Goal: Task Accomplishment & Management: Manage account settings

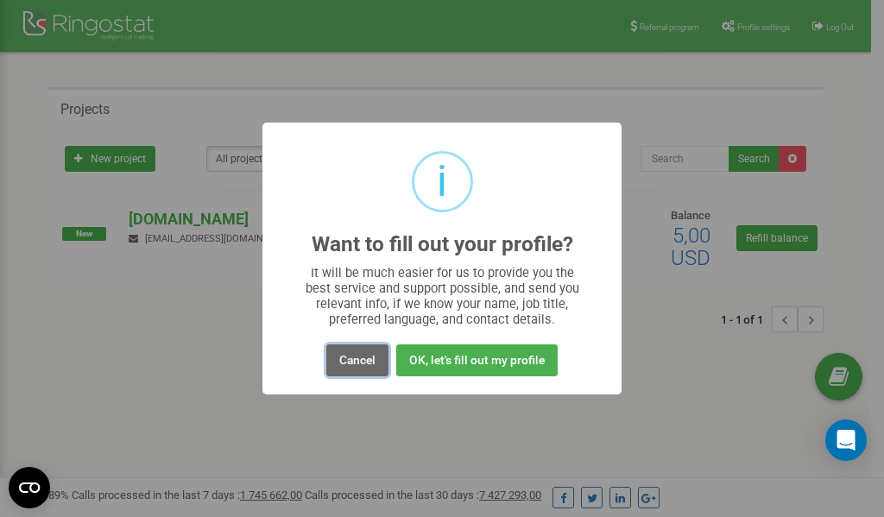
click at [359, 366] on button "Cancel" at bounding box center [357, 360] width 62 height 32
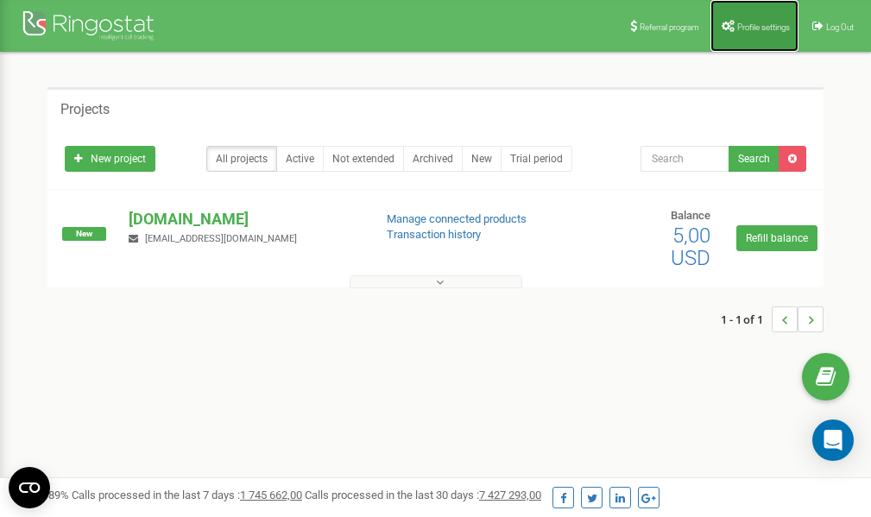
click at [756, 22] on span "Profile settings" at bounding box center [763, 26] width 53 height 9
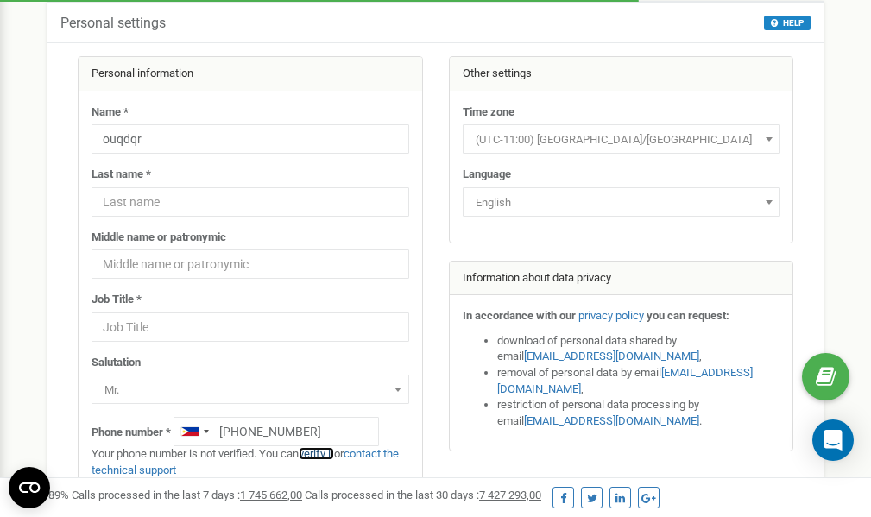
click at [327, 451] on link "verify it" at bounding box center [316, 453] width 35 height 13
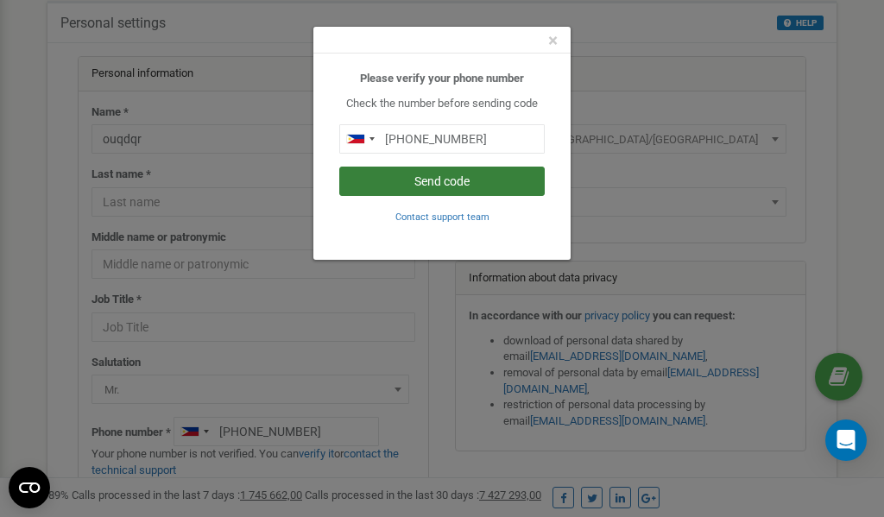
click at [445, 186] on button "Send code" at bounding box center [441, 181] width 205 height 29
